Goal: Task Accomplishment & Management: Manage account settings

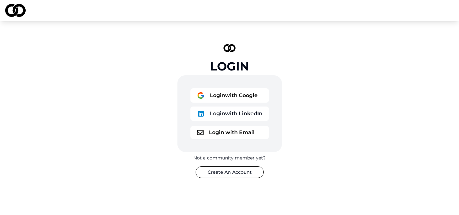
click at [239, 98] on button "Login with Google" at bounding box center [229, 95] width 78 height 14
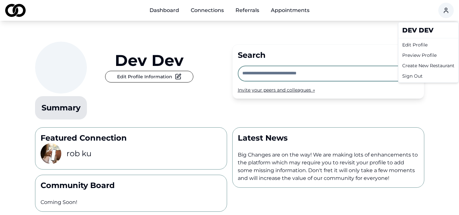
click at [444, 10] on html "Dashboard Connections Referrals Appointments dev dev Edit Profile Information S…" at bounding box center [229, 107] width 459 height 215
click at [334, 6] on html "Dashboard Connections Referrals Appointments dev dev Edit Profile Information S…" at bounding box center [229, 107] width 459 height 215
click at [449, 12] on html "Dashboard Connections Referrals Appointments dev dev Edit Profile Information S…" at bounding box center [229, 107] width 459 height 215
click at [412, 74] on div "Sign Out" at bounding box center [427, 76] width 57 height 10
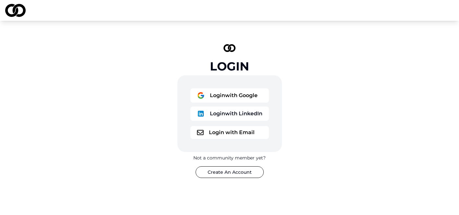
click at [217, 126] on button "Login with Email" at bounding box center [229, 132] width 78 height 13
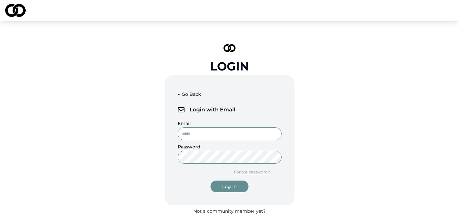
click at [212, 131] on input "Email" at bounding box center [230, 133] width 104 height 13
type input "**********"
click at [210, 180] on button "Log In" at bounding box center [229, 186] width 38 height 12
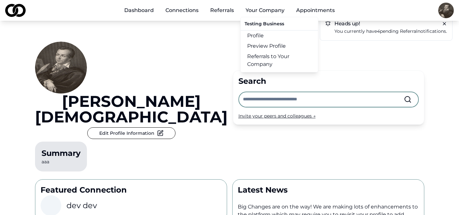
click at [251, 36] on link "Profile" at bounding box center [279, 35] width 77 height 10
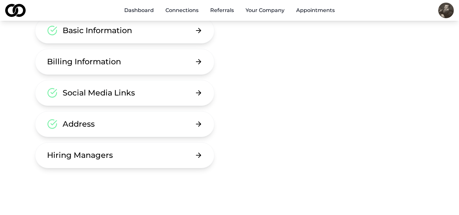
scroll to position [61, 0]
click at [145, 121] on button "Address" at bounding box center [125, 124] width 180 height 26
